Goal: Entertainment & Leisure: Consume media (video, audio)

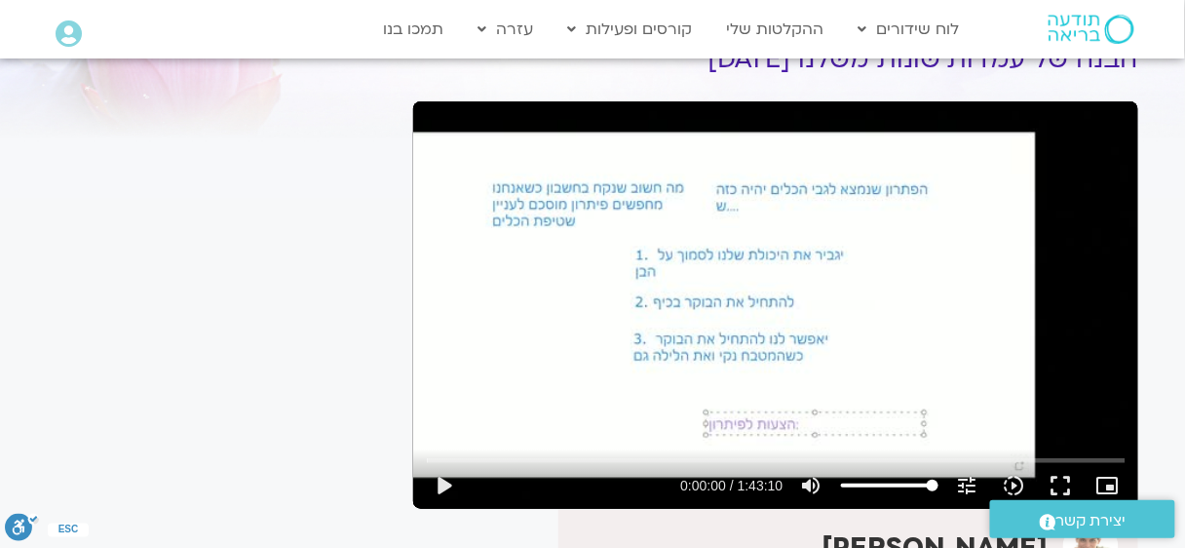
click at [871, 233] on div "Skip Ad play_arrow 0:00:00 / 1:43:10 volume_up Mute tune Resolution Auto 360p s…" at bounding box center [775, 304] width 725 height 407
click at [1072, 479] on button "fullscreen" at bounding box center [1061, 485] width 47 height 47
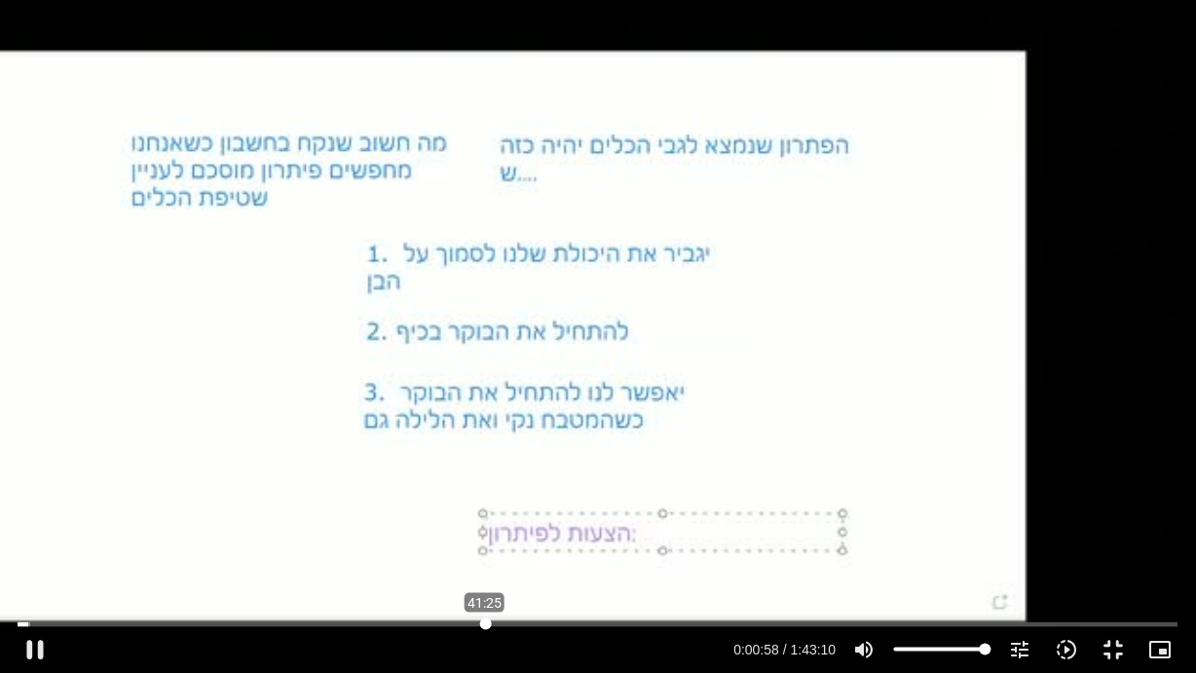
click at [485, 547] on input "Seek" at bounding box center [598, 625] width 1160 height 12
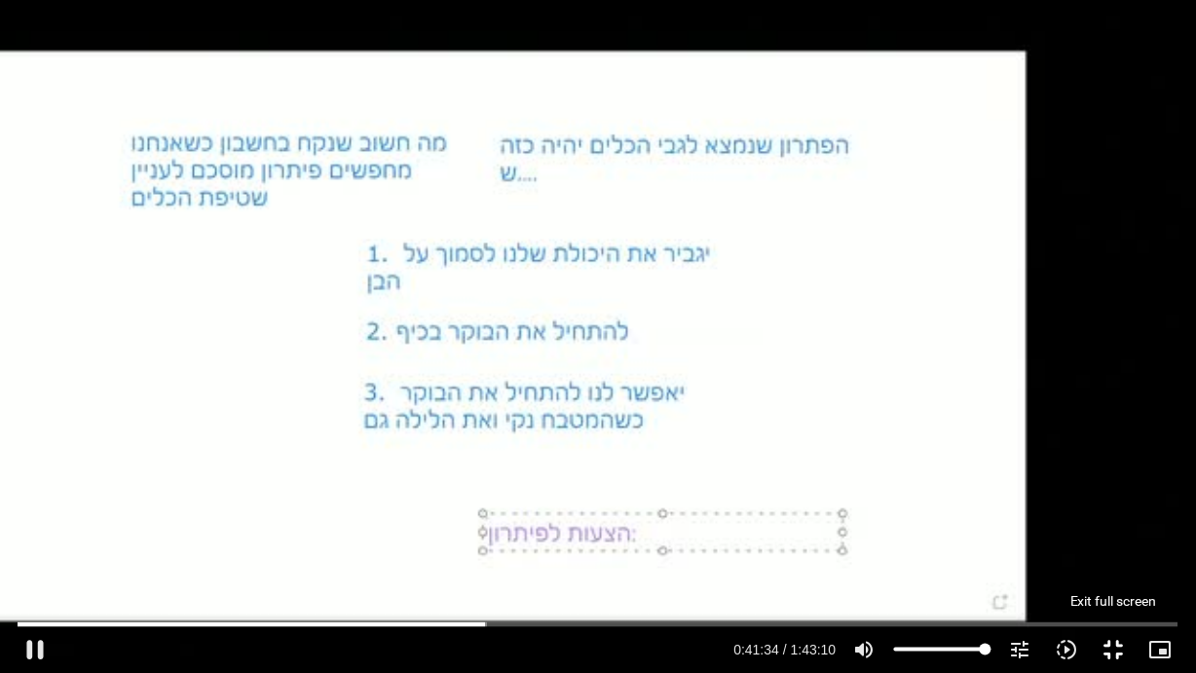
click at [1119, 547] on button "fullscreen_exit" at bounding box center [1114, 649] width 47 height 47
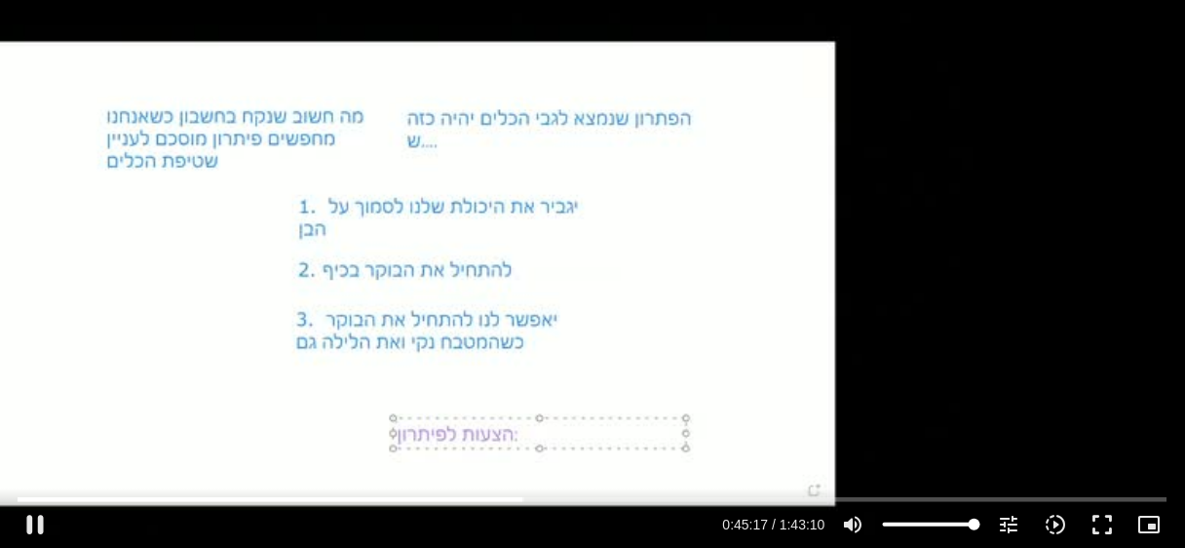
scroll to position [130, 0]
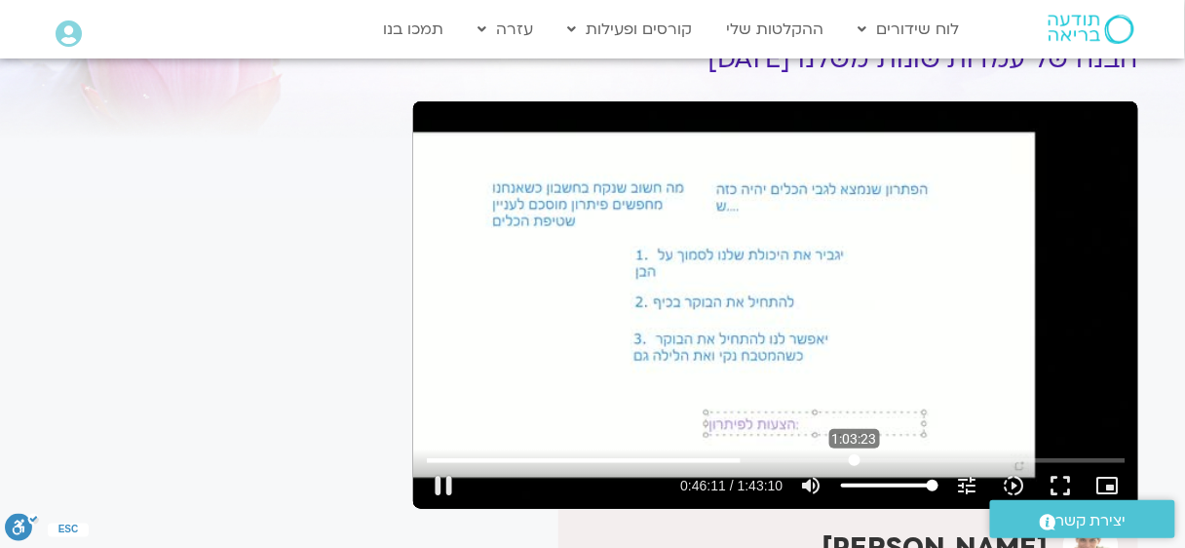
click at [854, 459] on input "Seek" at bounding box center [776, 460] width 699 height 12
click at [1015, 485] on icon "slow_motion_video" at bounding box center [1013, 484] width 23 height 23
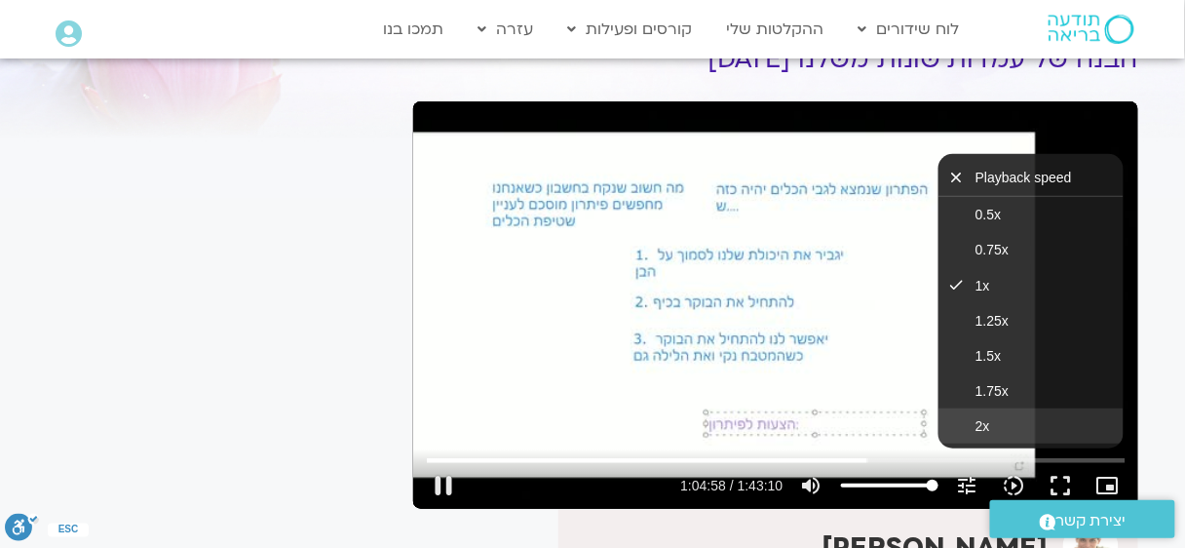
click at [1003, 431] on button "2x" at bounding box center [1030, 425] width 185 height 35
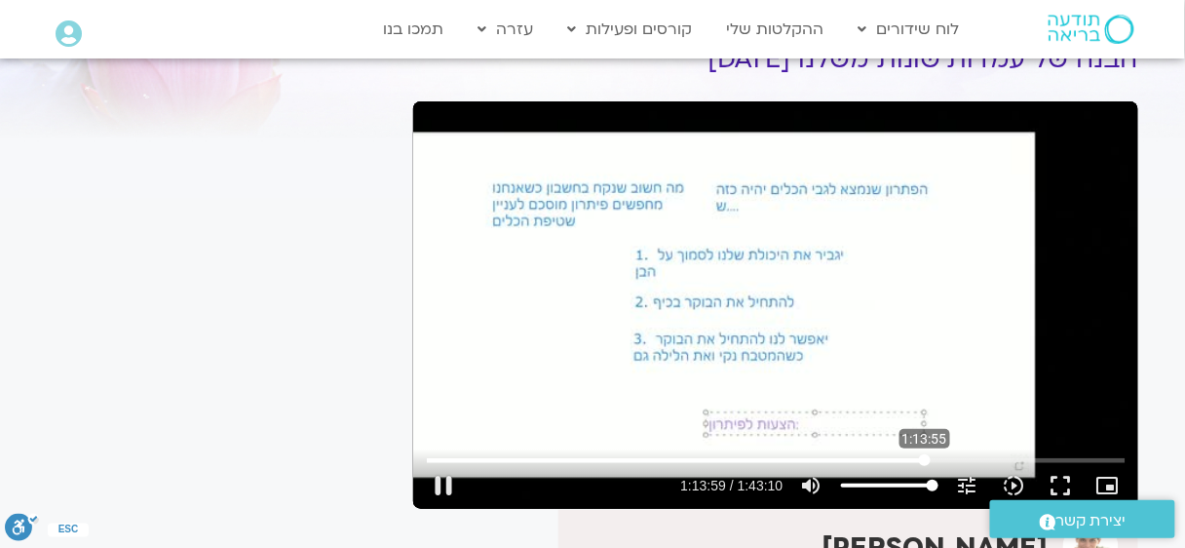
click at [925, 457] on input "Seek" at bounding box center [776, 460] width 699 height 12
click at [956, 456] on input "Seek" at bounding box center [776, 460] width 699 height 12
click at [1016, 473] on icon "slow_motion_video" at bounding box center [1013, 484] width 23 height 23
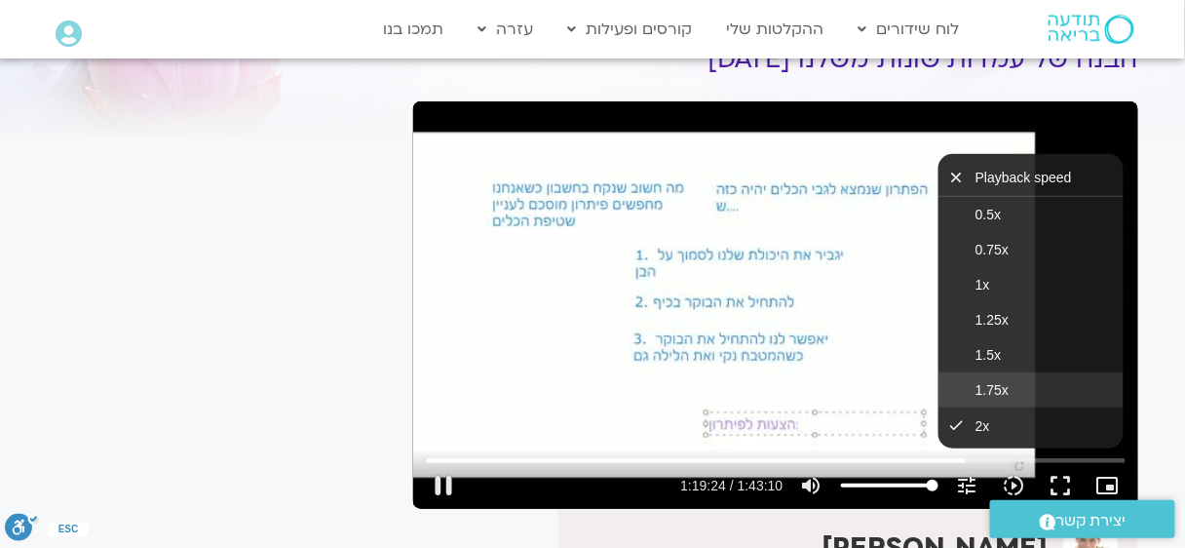
click at [1013, 382] on button "1.75x" at bounding box center [1030, 389] width 185 height 35
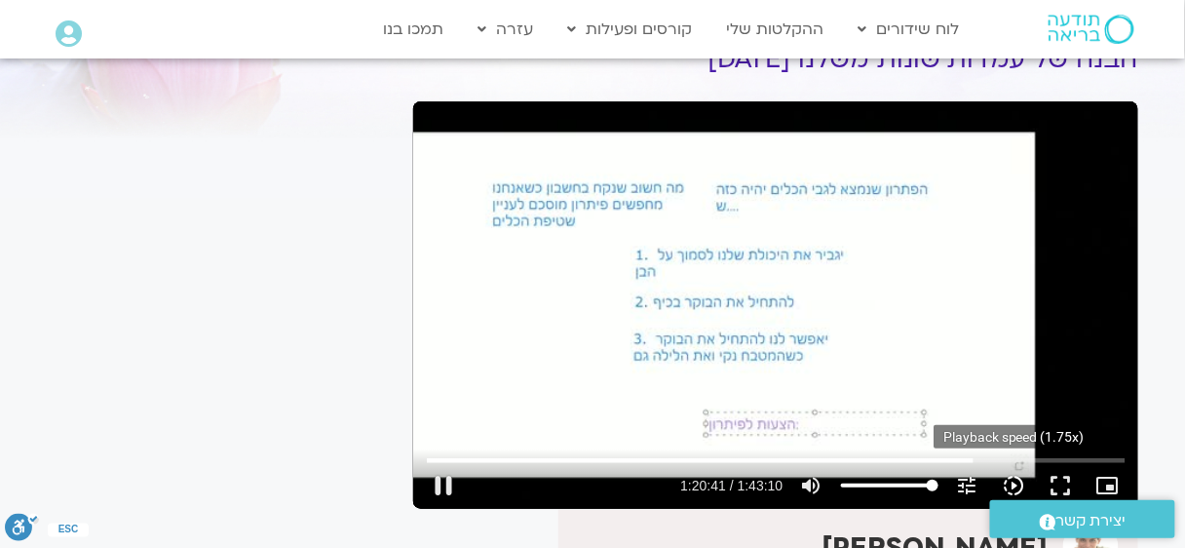
click at [1006, 480] on icon "slow_motion_video" at bounding box center [1013, 484] width 23 height 23
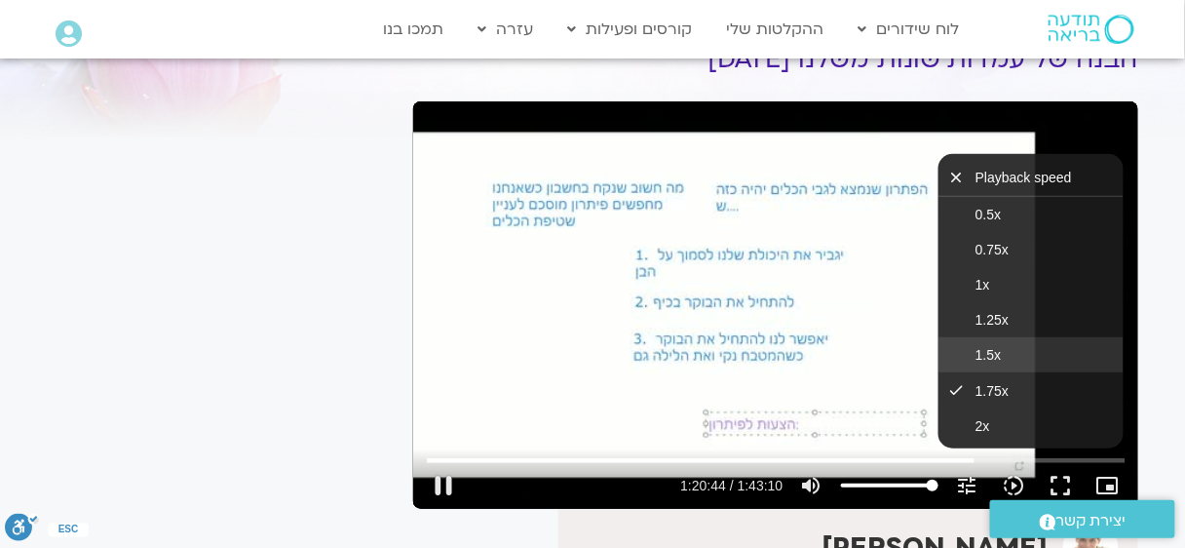
click at [982, 358] on span "1.5x" at bounding box center [987, 355] width 25 height 16
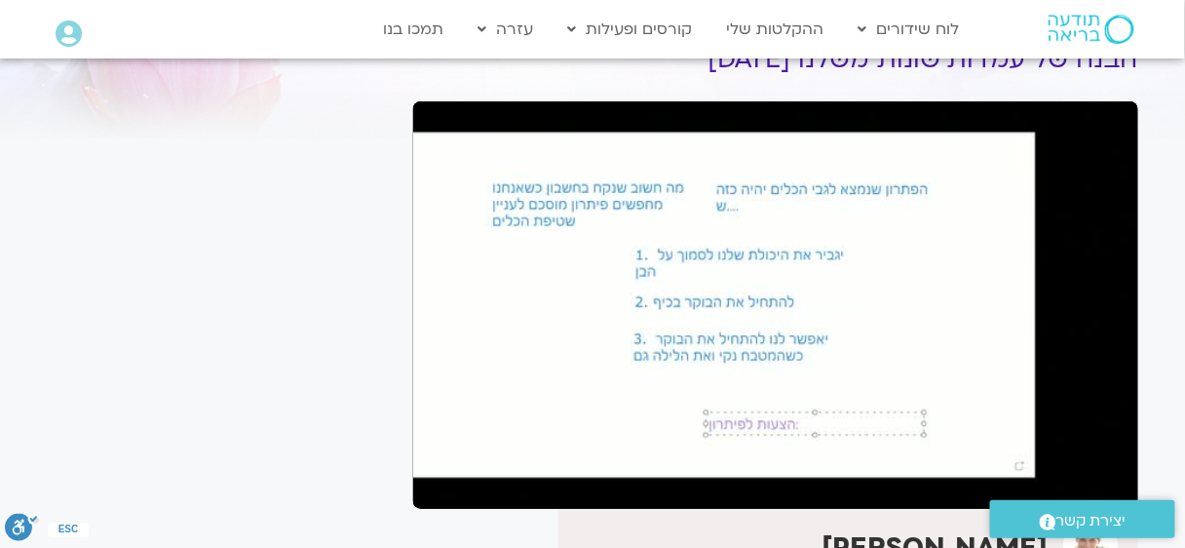
click at [1181, 361] on section "לספריית ה-VOD להקלטות שלי תרגול לקהילת תקשורת מקרבת – שרון כרמל – תרגול הבנה של…" at bounding box center [592, 535] width 1185 height 1184
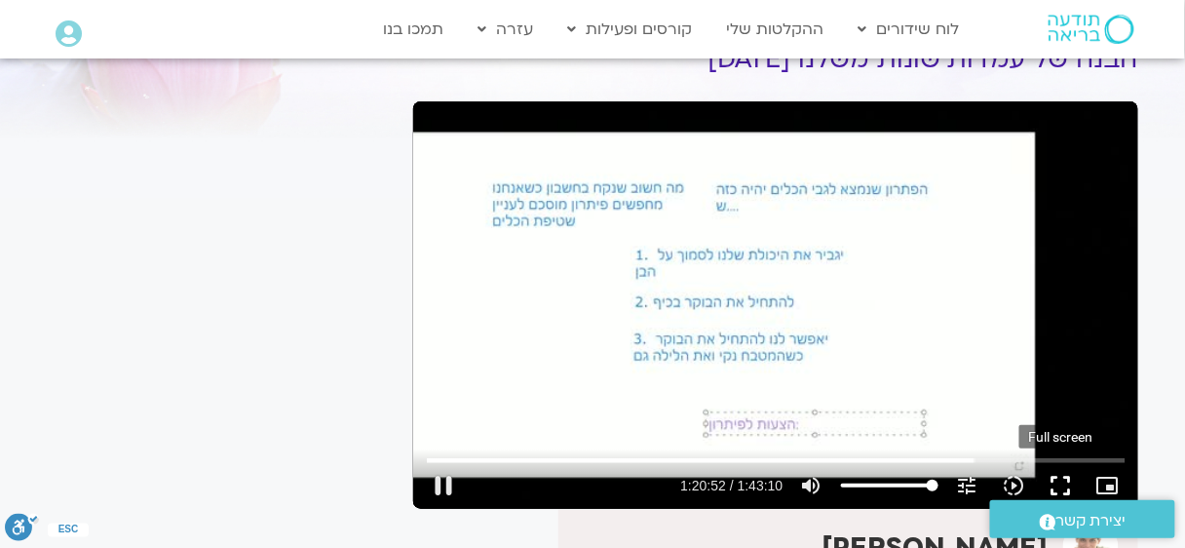
click at [1058, 483] on button "fullscreen" at bounding box center [1061, 485] width 47 height 47
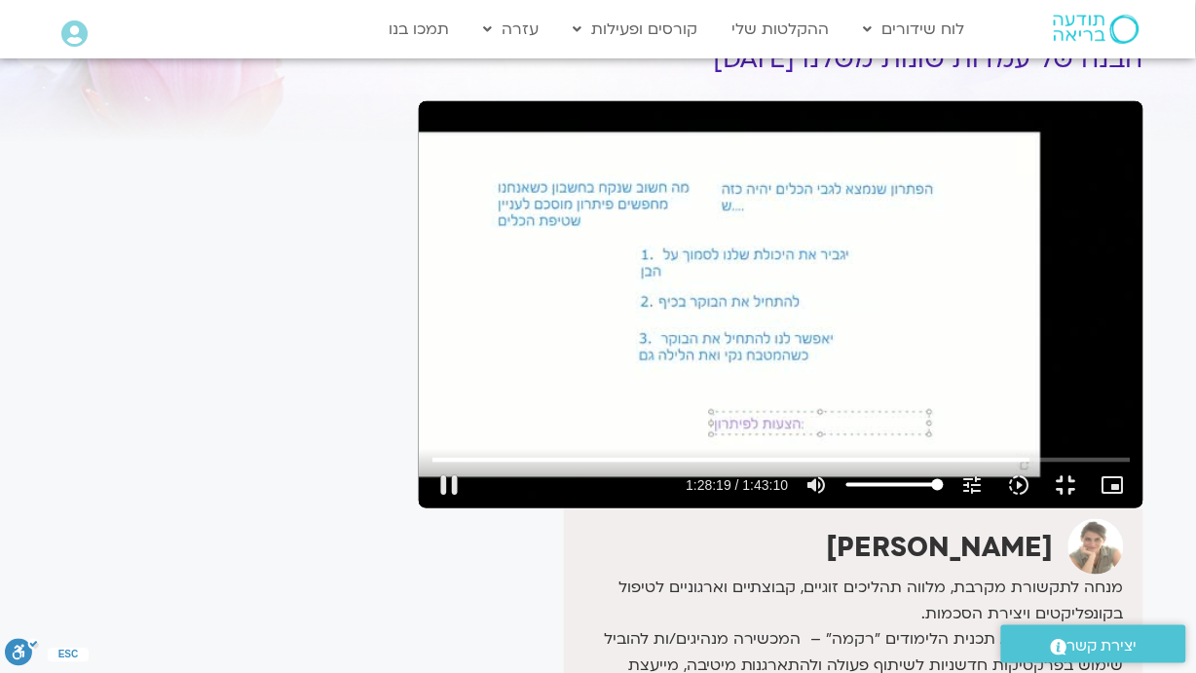
type input "5299.902727"
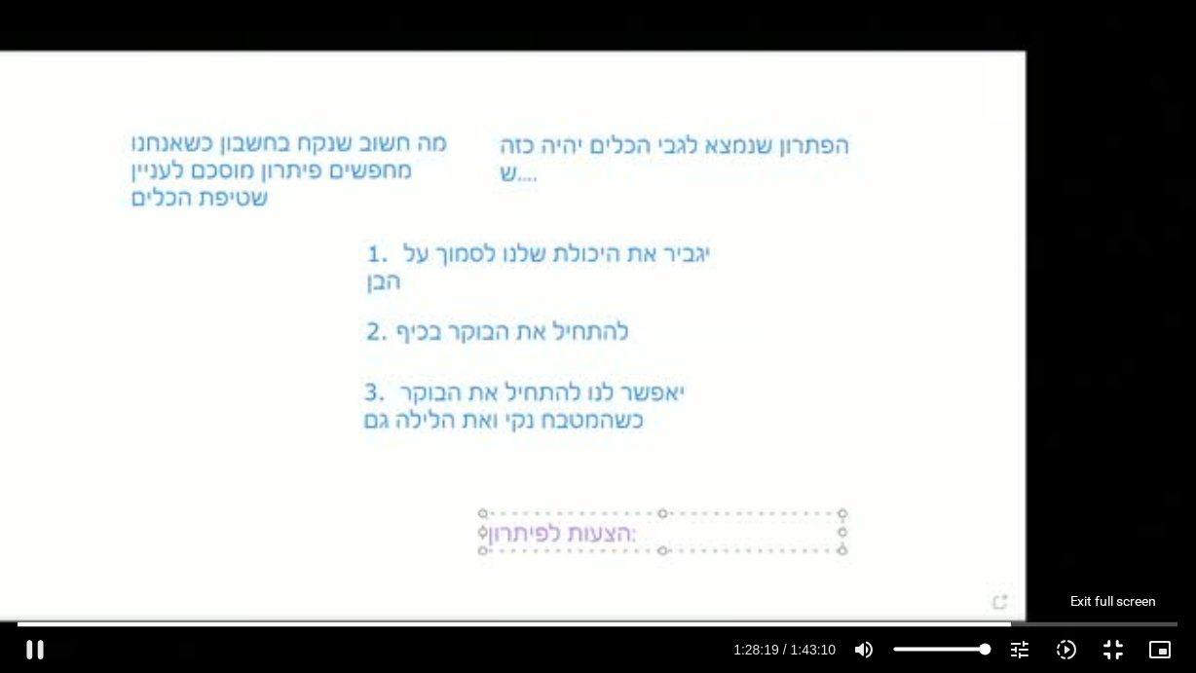
click at [1112, 547] on button "fullscreen_exit" at bounding box center [1114, 649] width 47 height 47
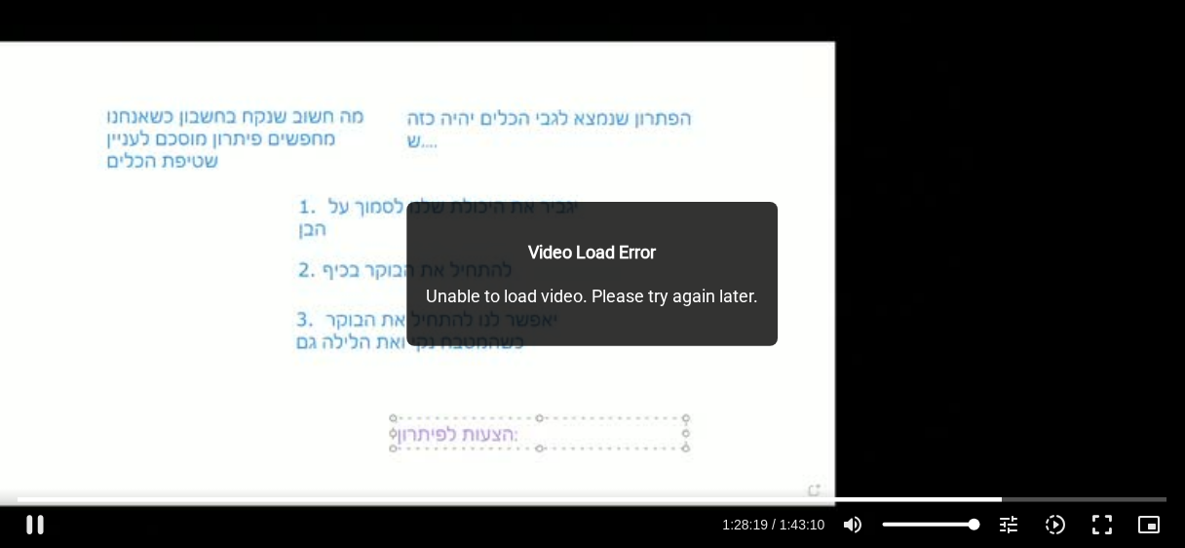
scroll to position [0, 0]
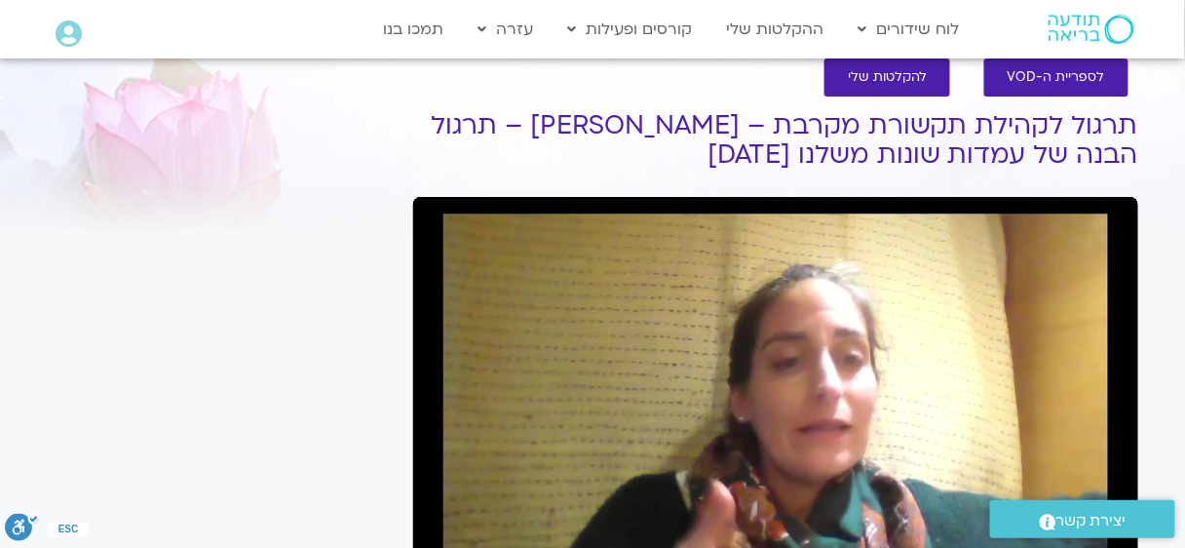
scroll to position [164, 0]
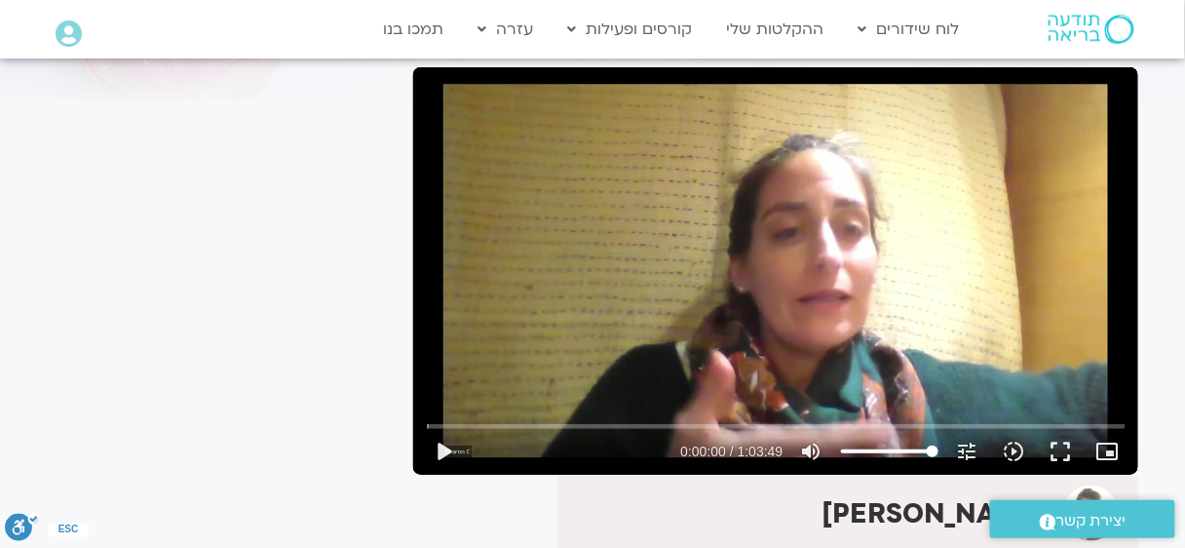
click at [896, 303] on div "Skip Ad 55:52 play_arrow 0:00:00 / 1:03:49 volume_up Mute tune Resolution Auto …" at bounding box center [775, 270] width 725 height 407
click at [1011, 453] on icon "slow_motion_video" at bounding box center [1013, 450] width 23 height 23
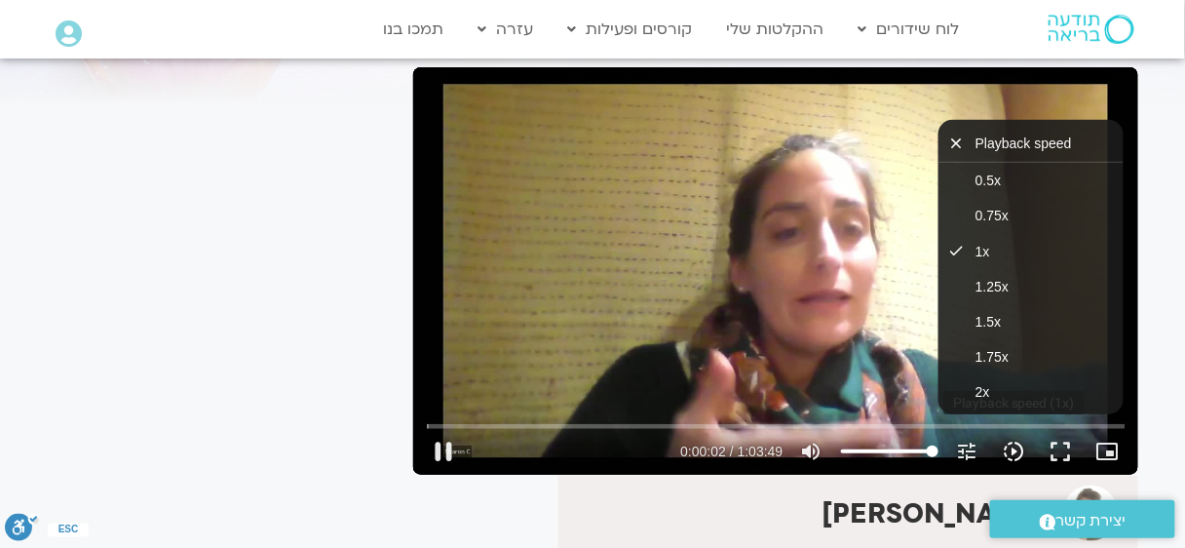
click at [1011, 453] on icon "slow_motion_video" at bounding box center [1013, 450] width 23 height 23
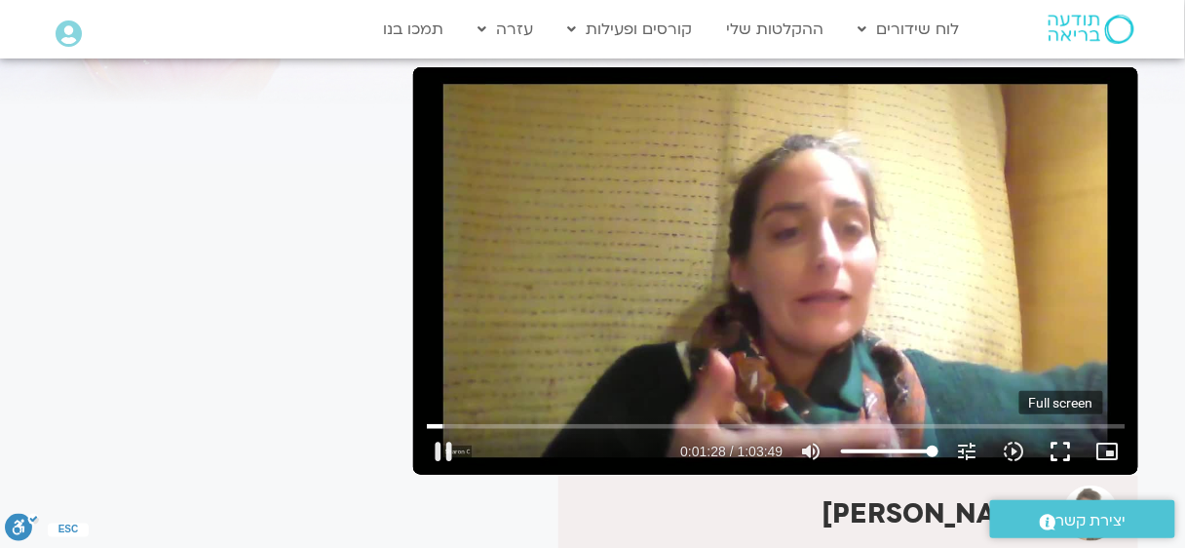
click at [1060, 447] on button "fullscreen" at bounding box center [1061, 451] width 47 height 47
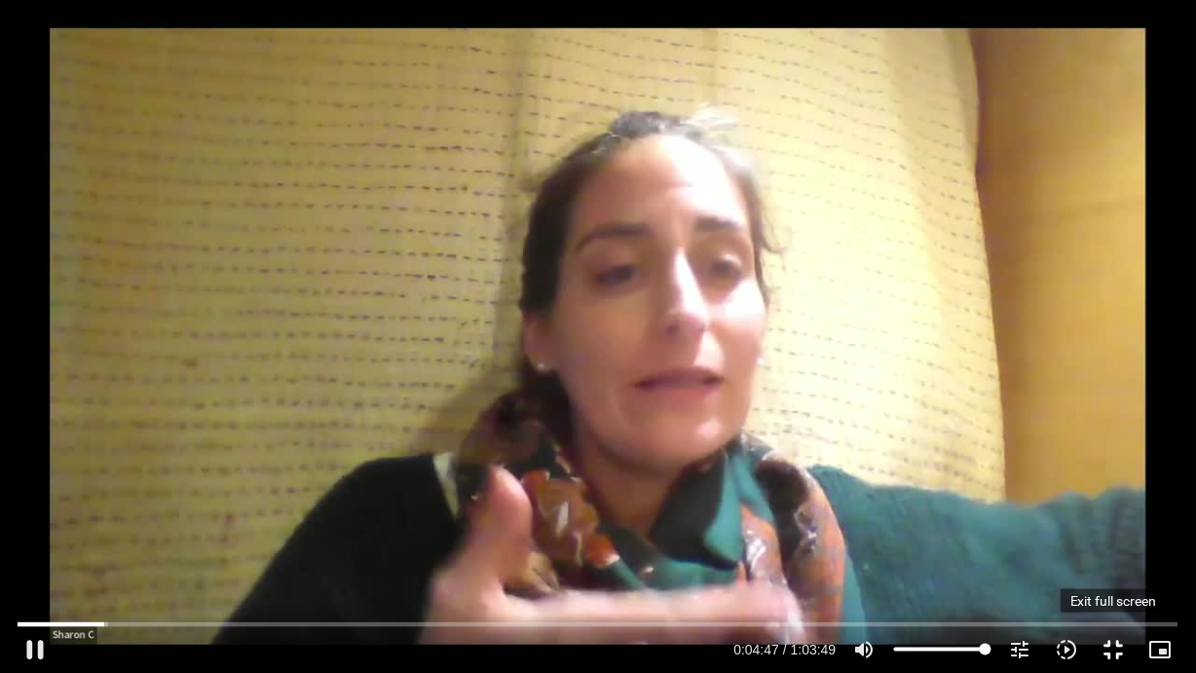
click at [1114, 547] on button "fullscreen_exit" at bounding box center [1114, 649] width 47 height 47
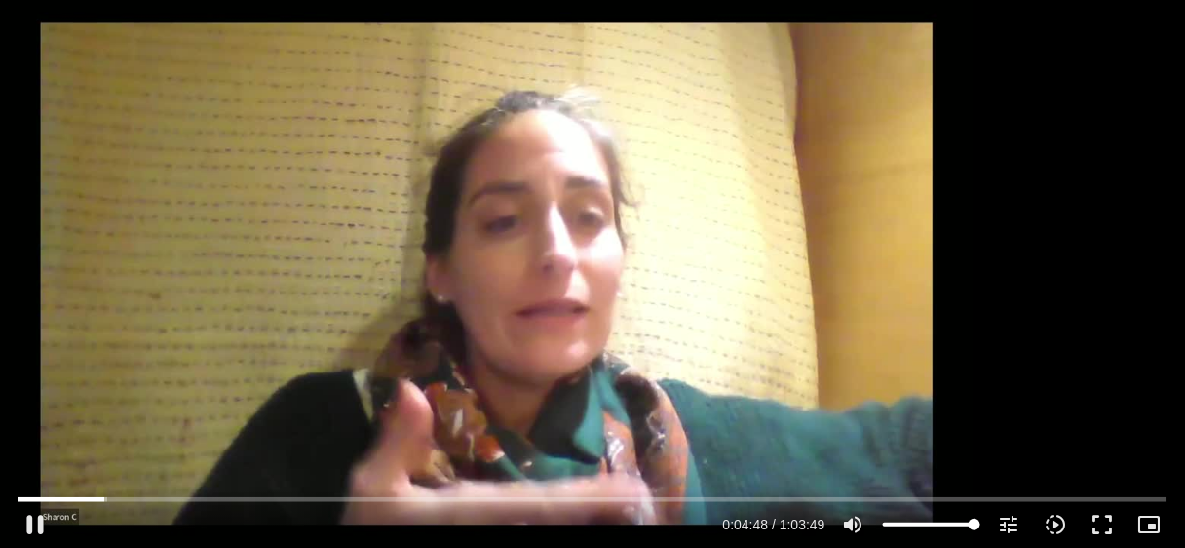
type input "288.453355"
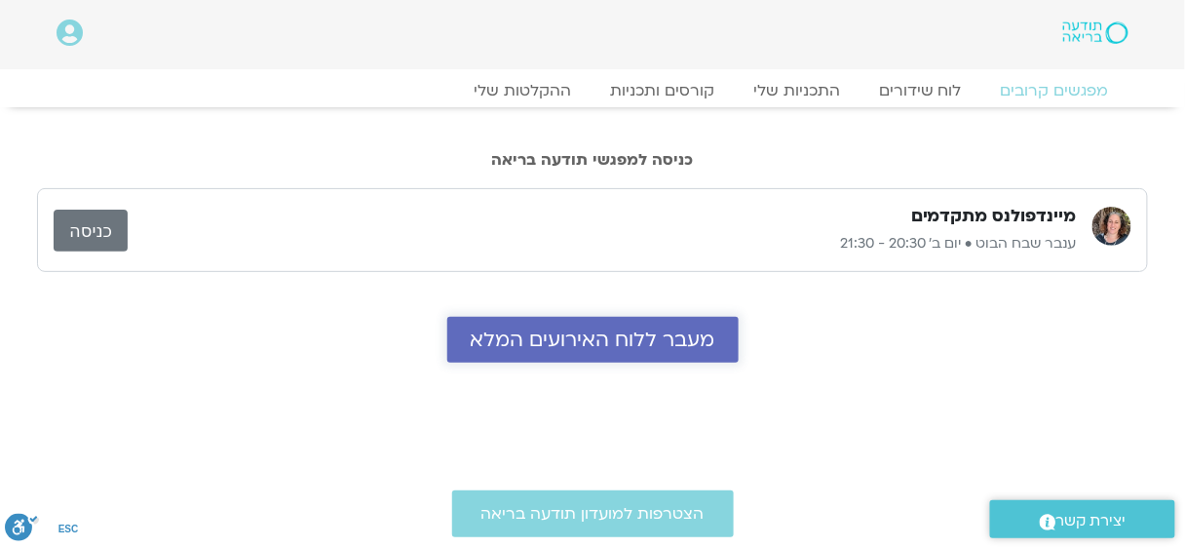
click at [669, 355] on link "מעבר ללוח האירועים המלא" at bounding box center [592, 340] width 291 height 46
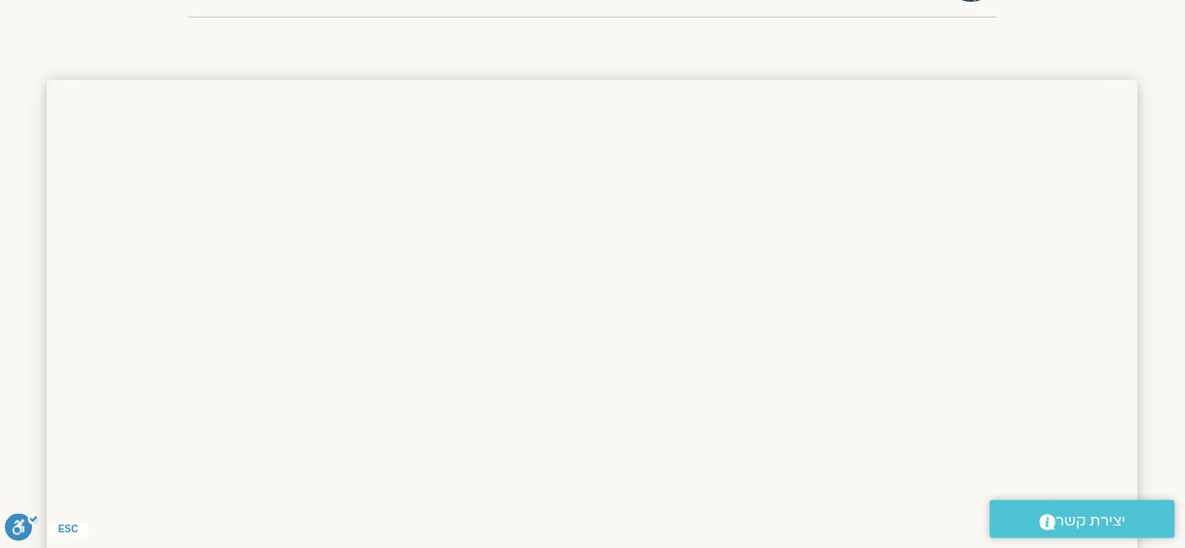
scroll to position [1907, 0]
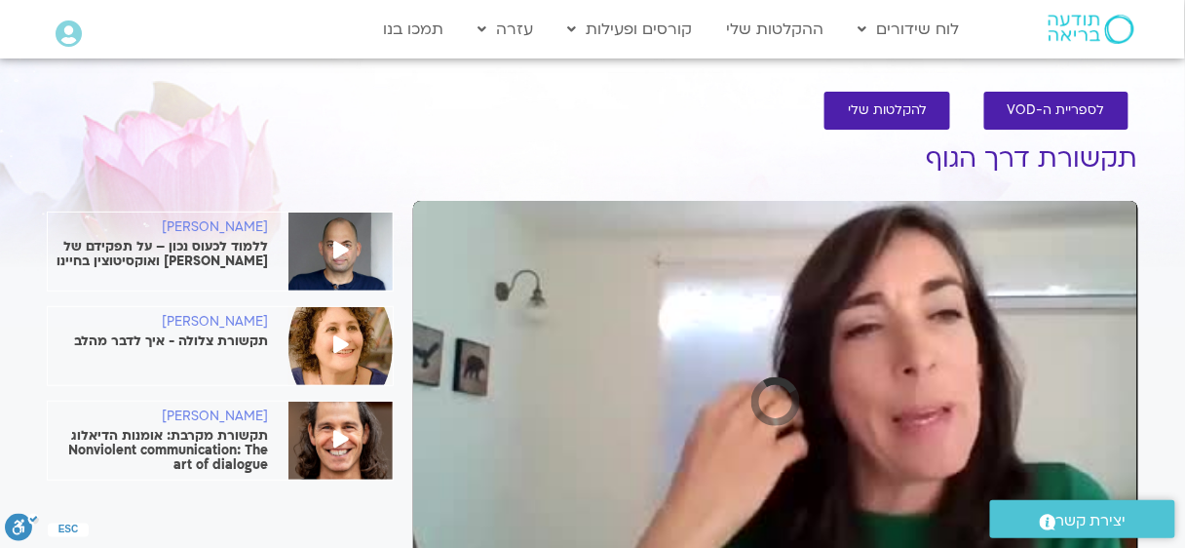
click at [989, 349] on div "Skip Ad play_arrow 0:00 volume_up Mute tune Resolution Auto slow_motion_video P…" at bounding box center [775, 404] width 725 height 407
